Goal: Check status

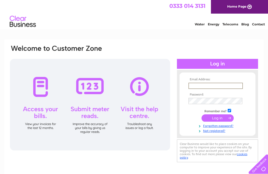
type input "trustees.jtallin@gmail.com"
click at [218, 118] on input "submit" at bounding box center [218, 117] width 32 height 7
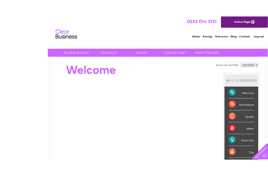
scroll to position [0, 0]
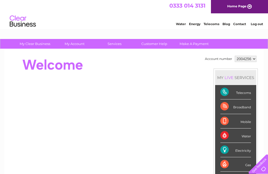
click at [249, 58] on select "2004256" at bounding box center [246, 59] width 22 height 6
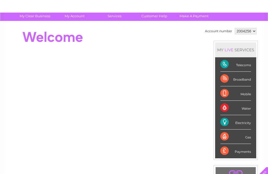
scroll to position [0, 0]
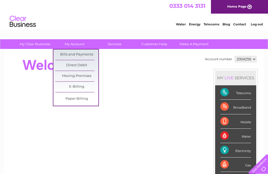
click at [85, 54] on link "Bills and Payments" at bounding box center [76, 54] width 43 height 10
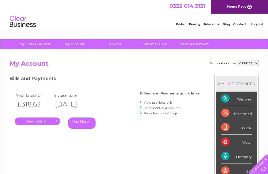
click at [49, 121] on link "." at bounding box center [38, 122] width 46 height 8
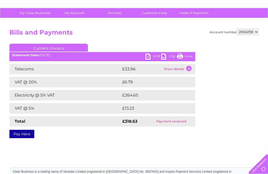
scroll to position [31, 0]
click at [158, 58] on link "PDF" at bounding box center [154, 58] width 16 height 8
